Goal: Answer question/provide support: Share knowledge or assist other users

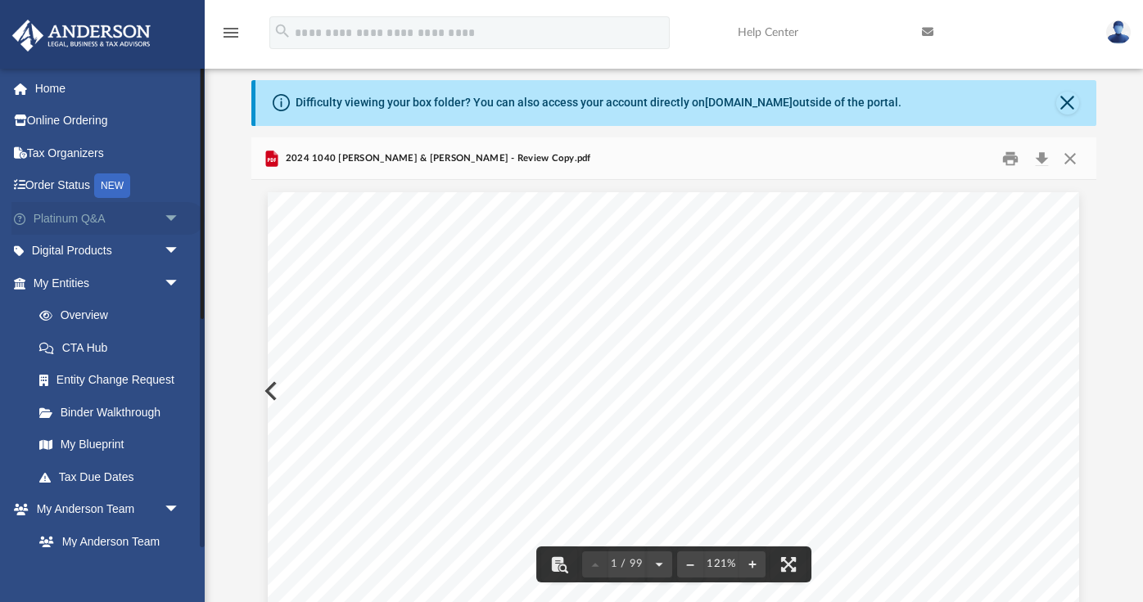
scroll to position [372, 844]
click at [115, 219] on link "Platinum Q&A arrow_drop_down" at bounding box center [107, 218] width 193 height 33
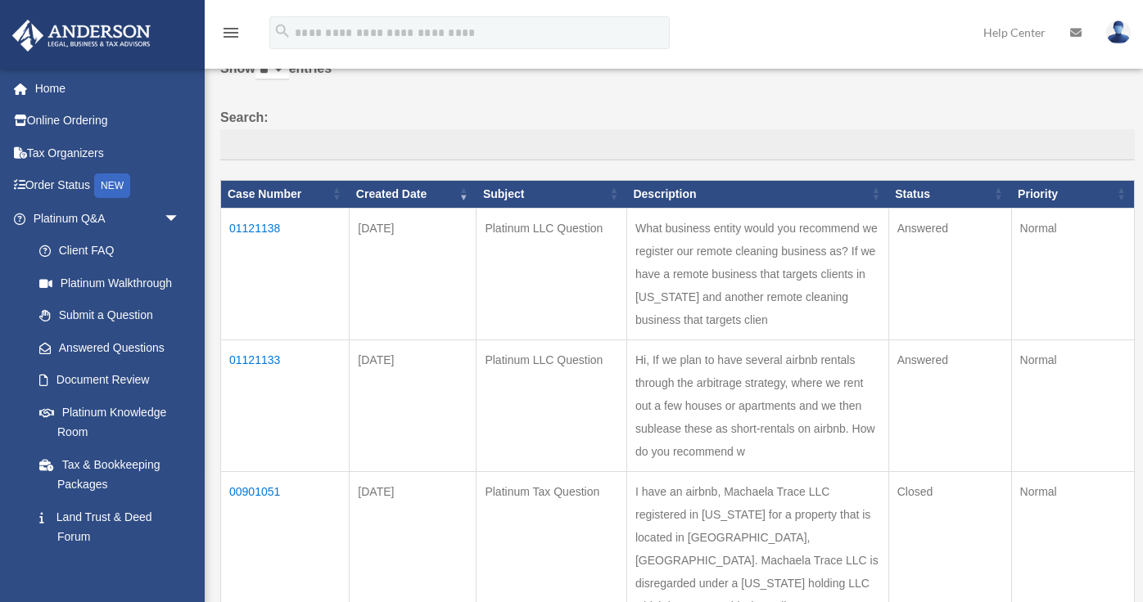
scroll to position [105, 0]
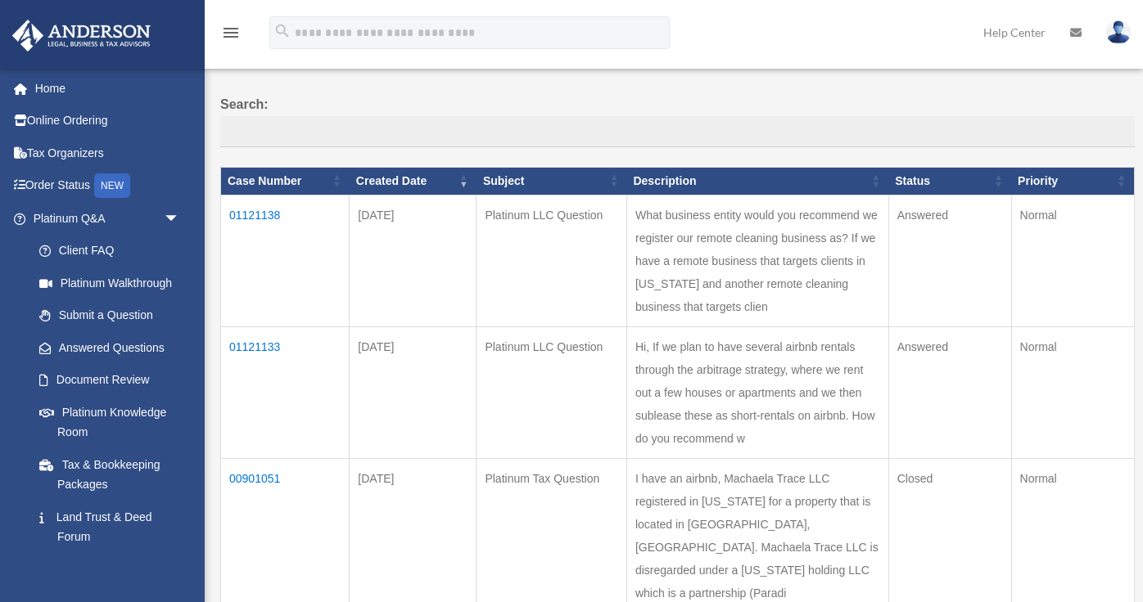
click at [260, 343] on td "01121133" at bounding box center [285, 393] width 128 height 132
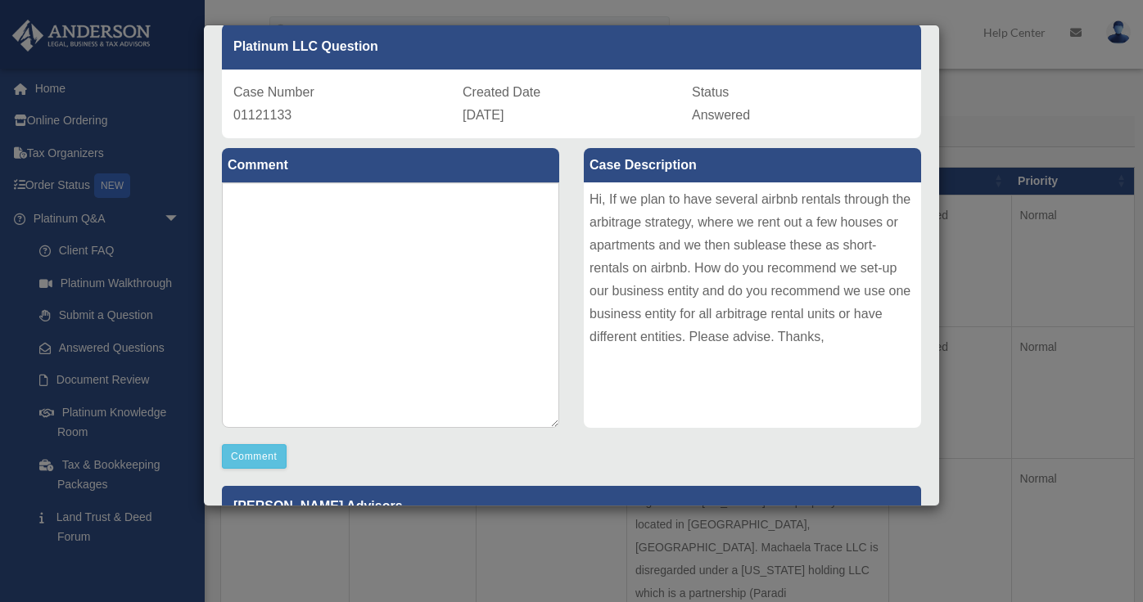
scroll to position [0, 0]
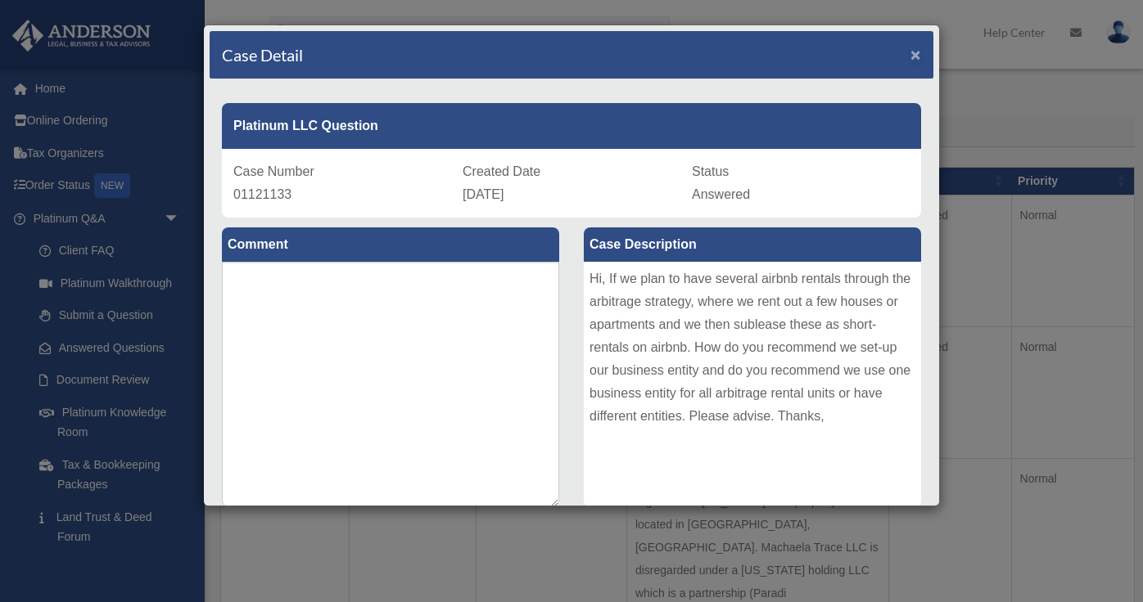
click at [918, 51] on span "×" at bounding box center [915, 54] width 11 height 19
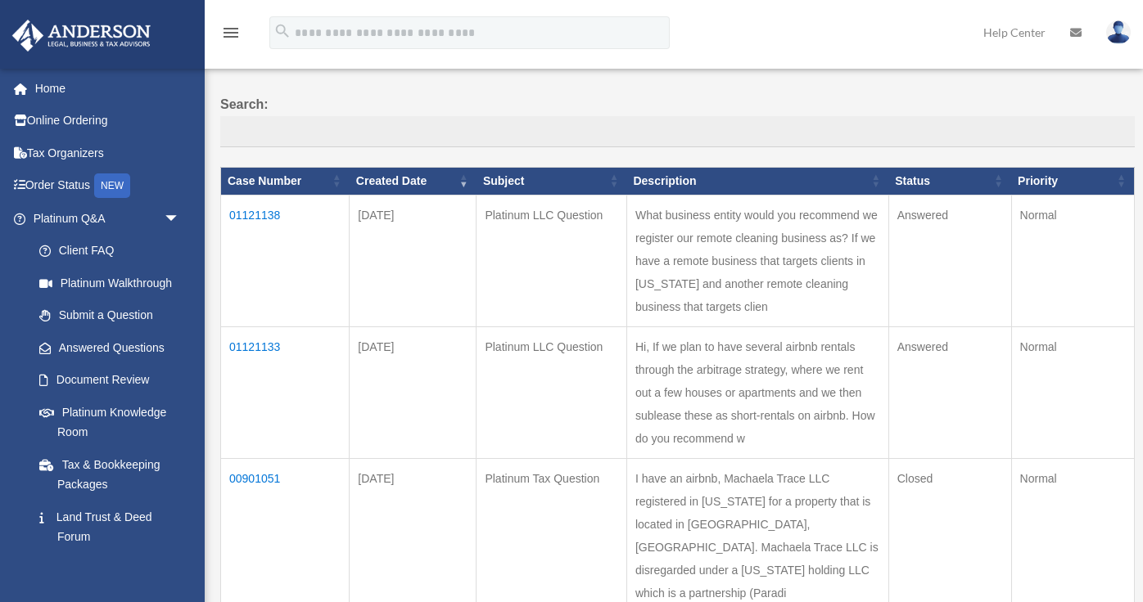
click at [259, 214] on td "01121138" at bounding box center [285, 261] width 128 height 132
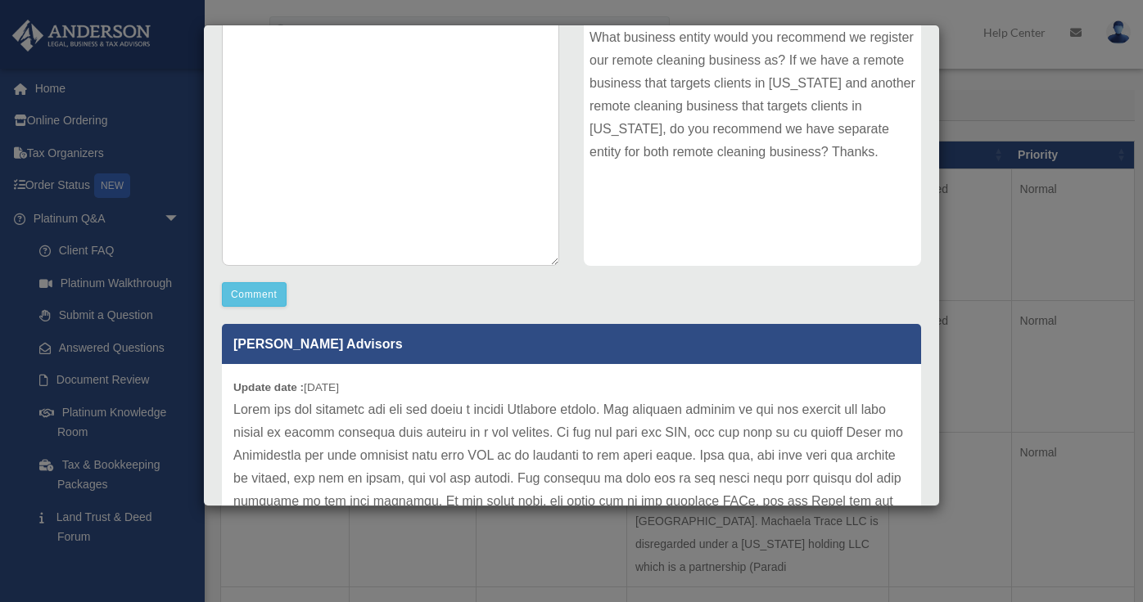
scroll to position [87, 0]
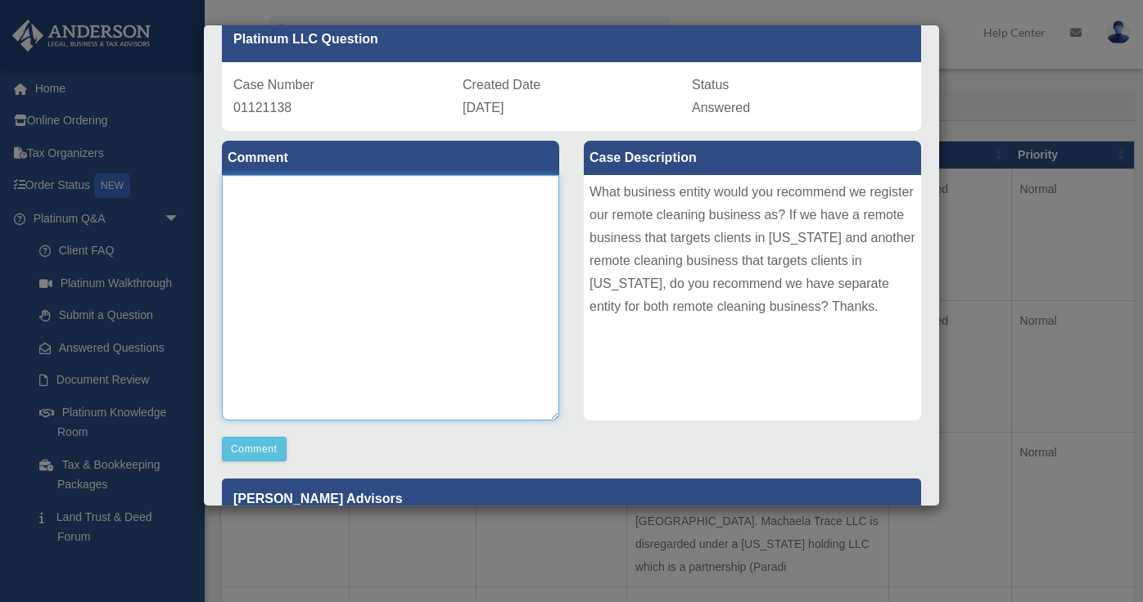
click at [510, 188] on textarea at bounding box center [390, 298] width 337 height 246
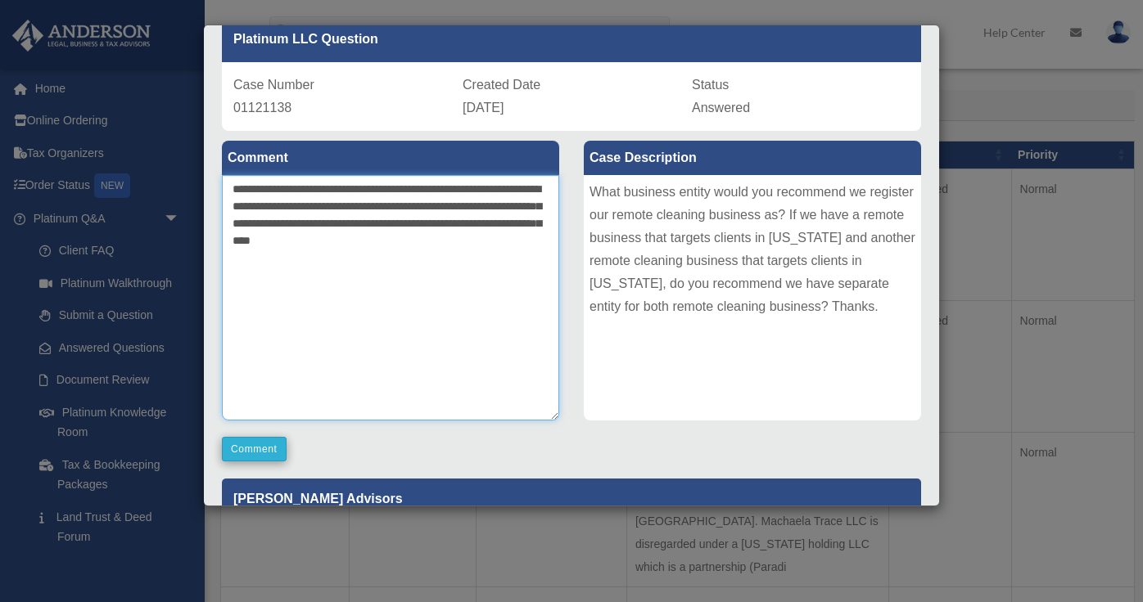
type textarea "**********"
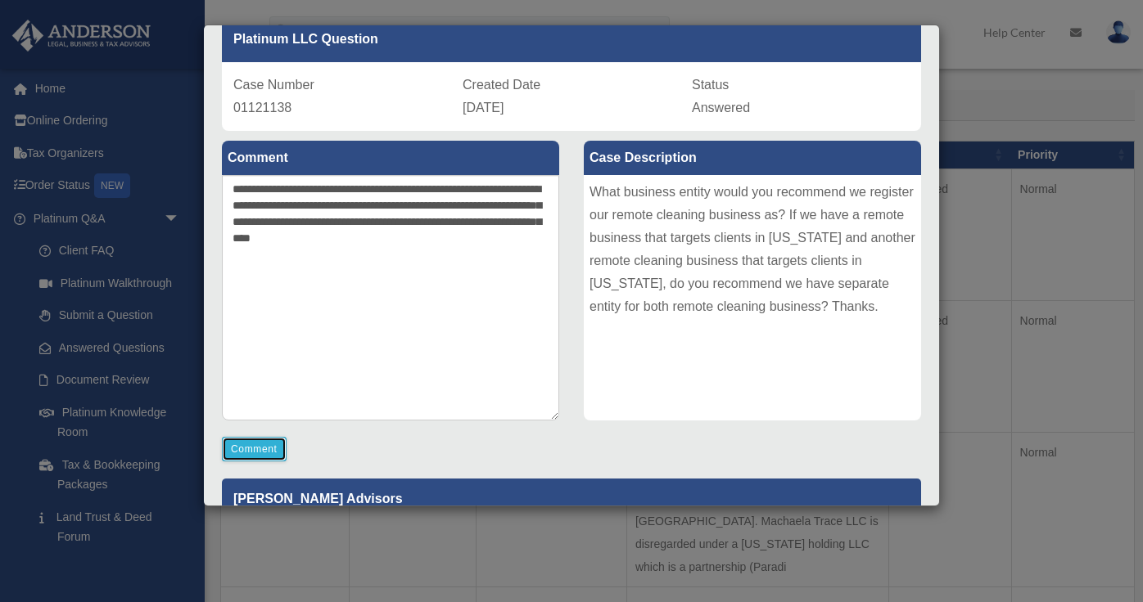
click at [268, 447] on button "Comment" at bounding box center [254, 449] width 65 height 25
